Goal: Transaction & Acquisition: Purchase product/service

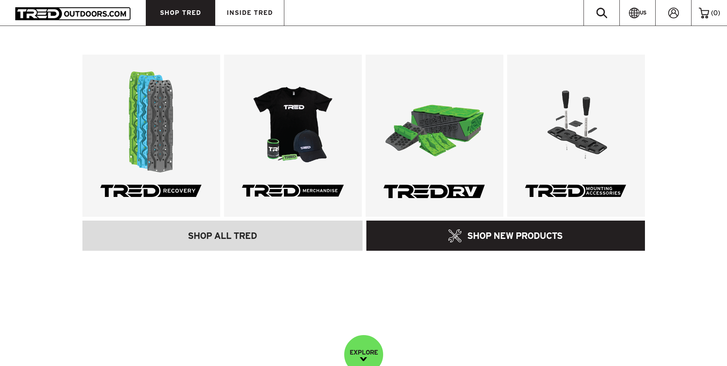
click at [187, 11] on span "SHOP TRED" at bounding box center [180, 13] width 41 height 6
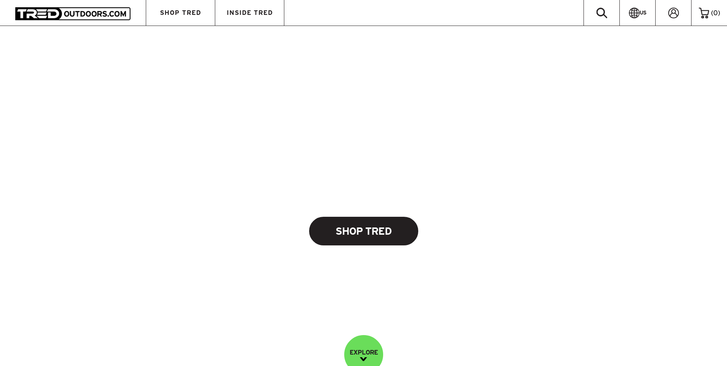
click at [359, 242] on link "Shop Tred" at bounding box center [363, 231] width 109 height 29
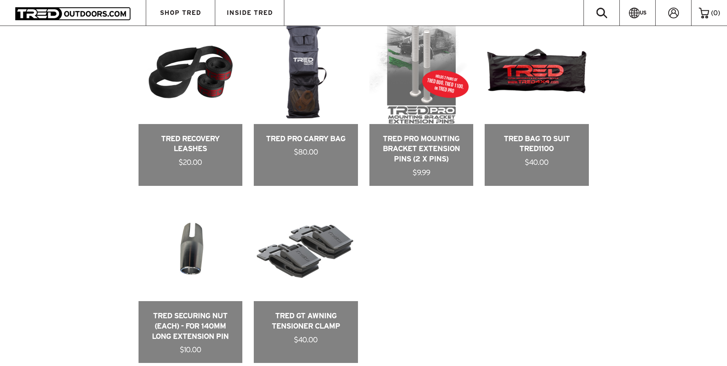
scroll to position [764, 0]
